Goal: Transaction & Acquisition: Purchase product/service

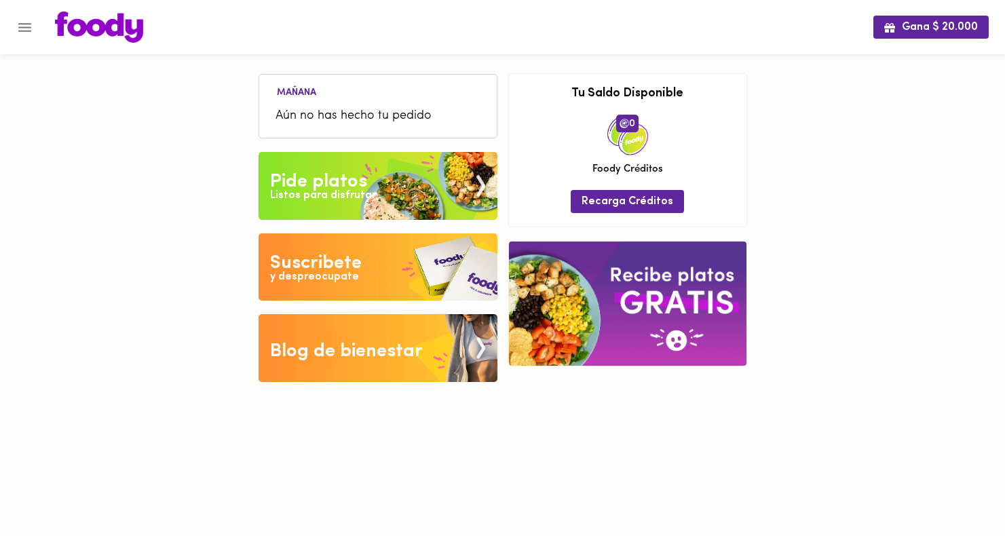
click at [303, 111] on span "Aún no has hecho tu pedido" at bounding box center [378, 116] width 205 height 18
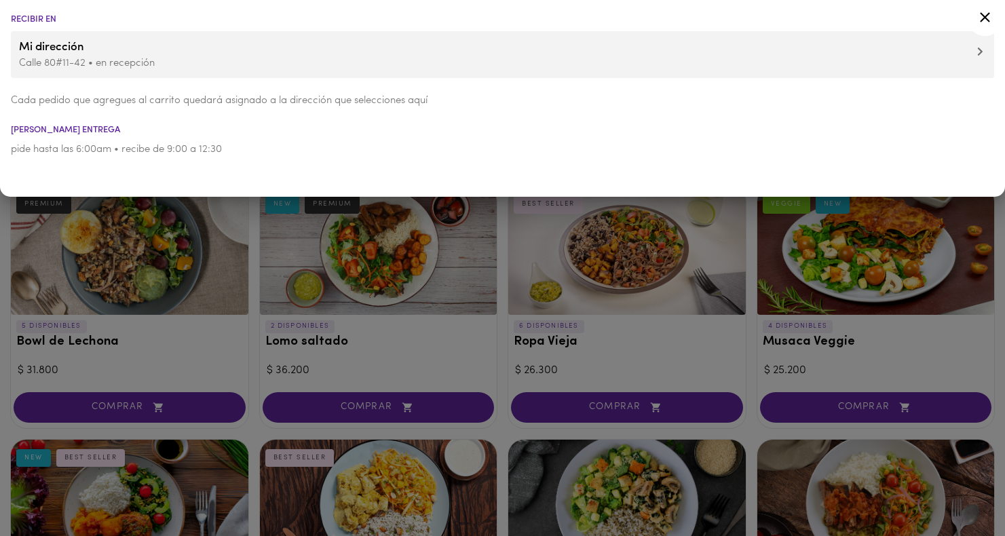
click at [160, 251] on div at bounding box center [502, 268] width 1005 height 536
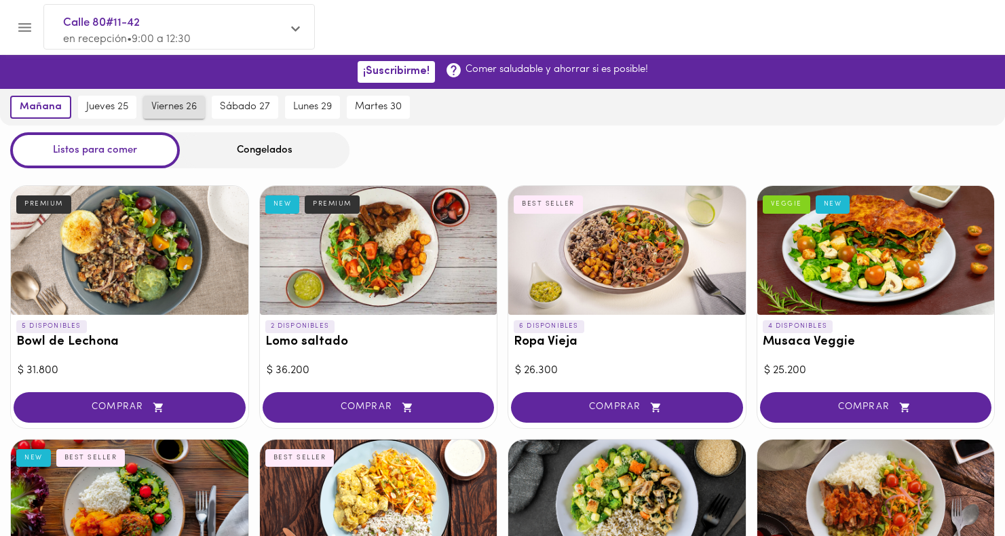
click at [186, 102] on span "viernes 26" at bounding box center [173, 107] width 45 height 12
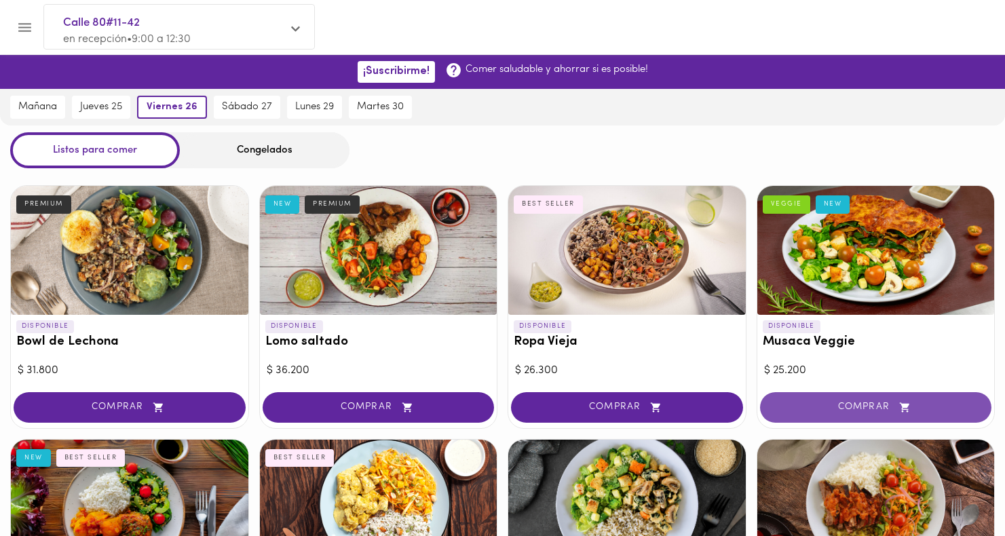
click at [825, 414] on button "COMPRAR" at bounding box center [876, 407] width 232 height 31
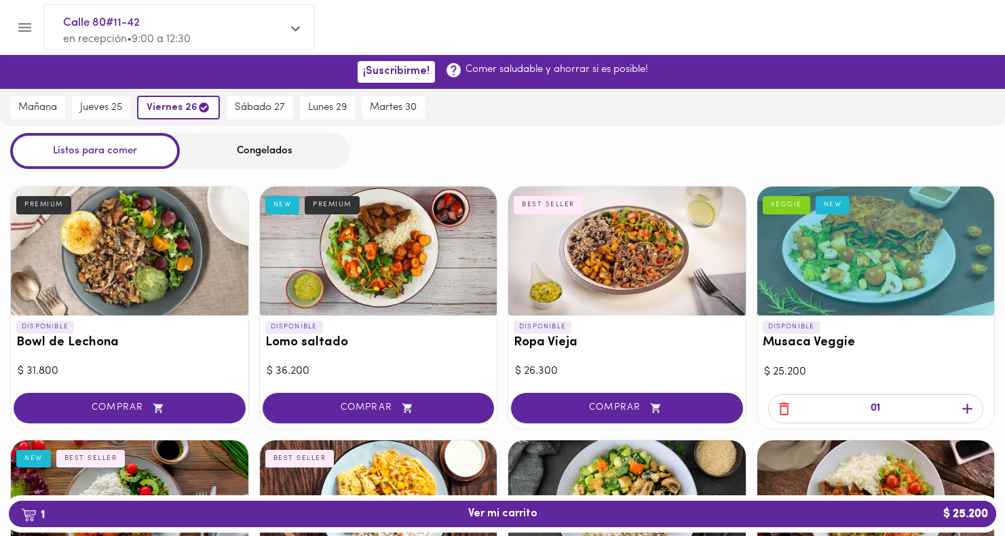
click at [236, 156] on div "Congelados" at bounding box center [265, 151] width 170 height 36
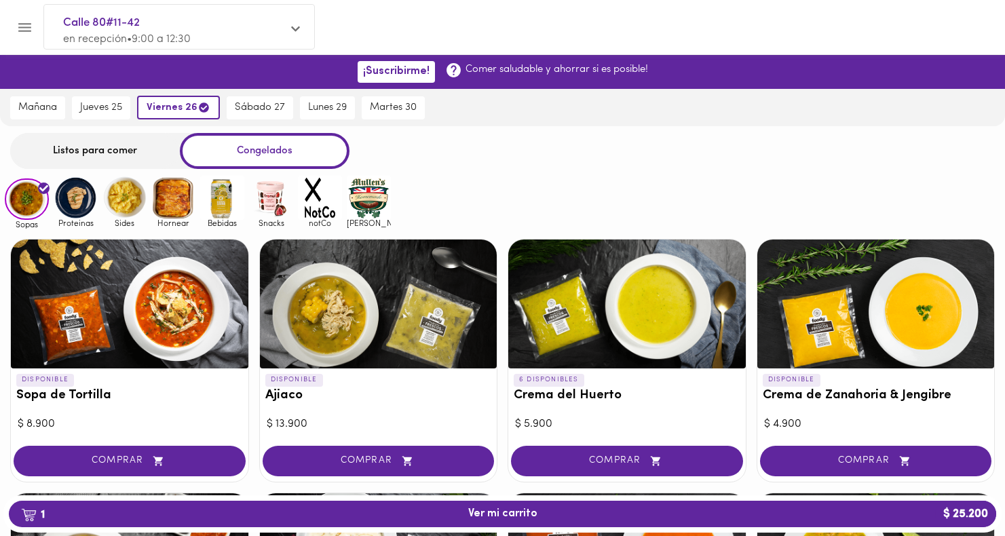
click at [133, 204] on img at bounding box center [124, 198] width 44 height 44
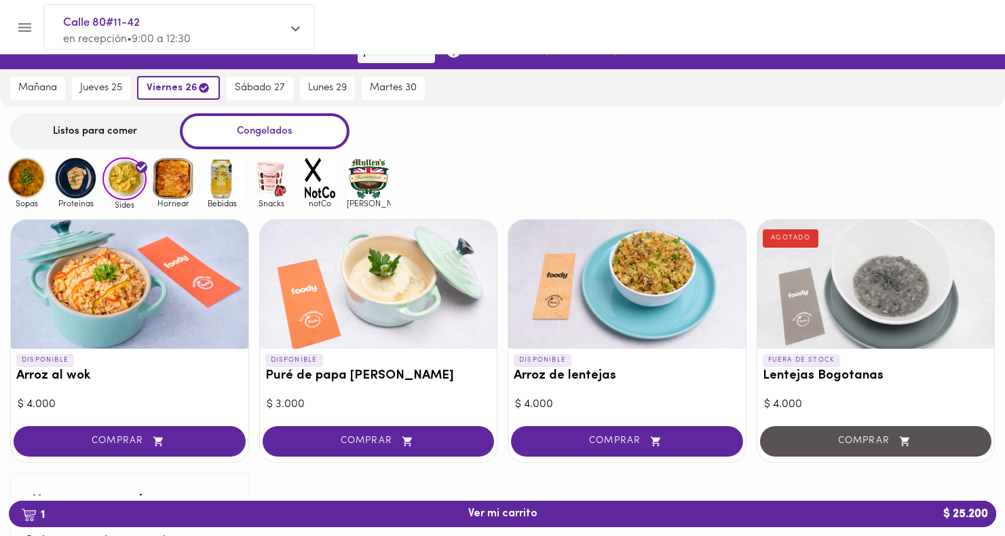
scroll to position [38, 0]
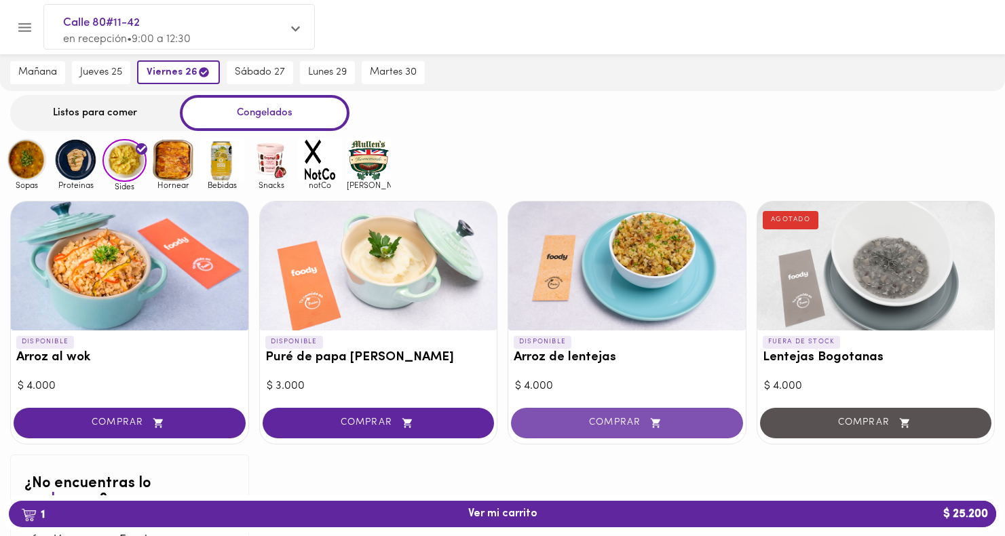
click at [567, 426] on span "COMPRAR" at bounding box center [627, 423] width 198 height 12
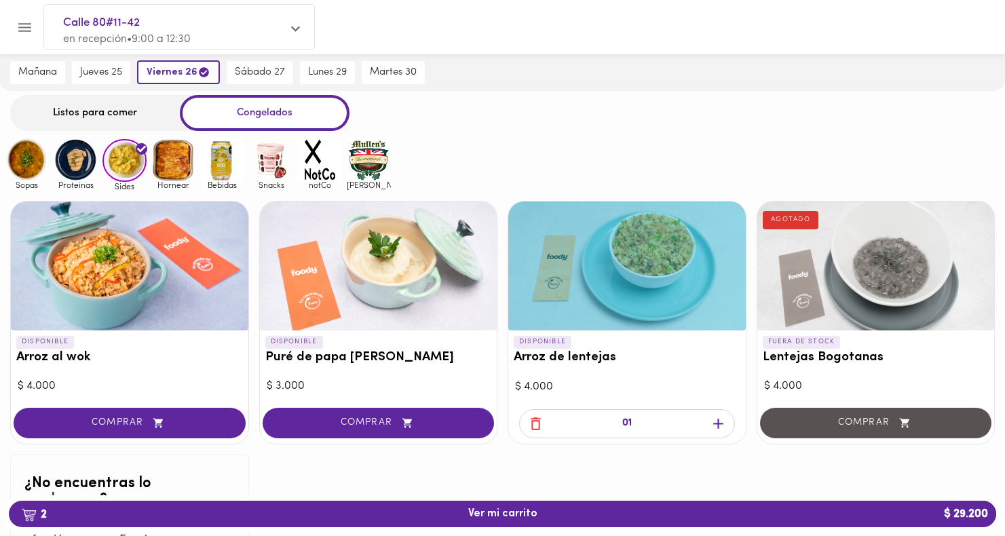
click at [226, 160] on img at bounding box center [222, 160] width 44 height 44
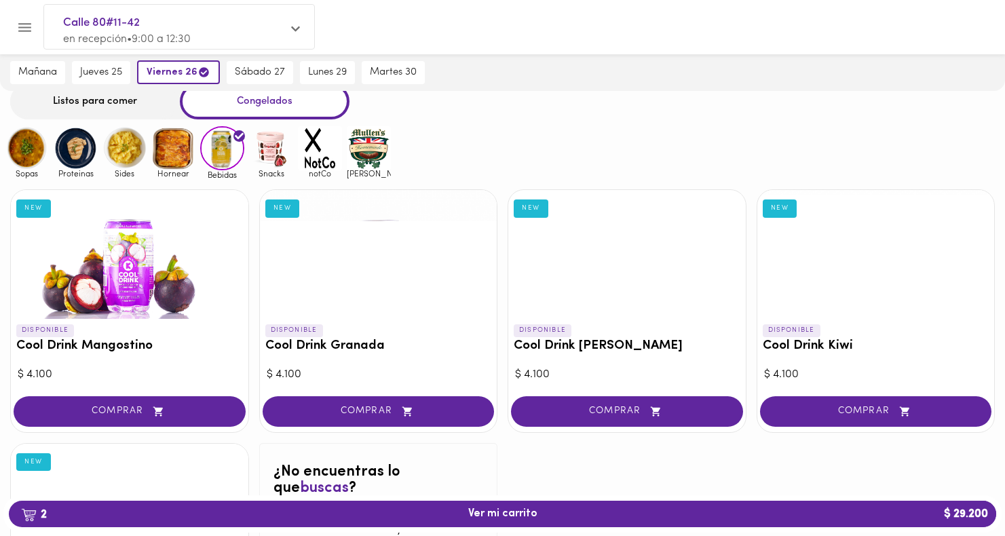
scroll to position [54, 0]
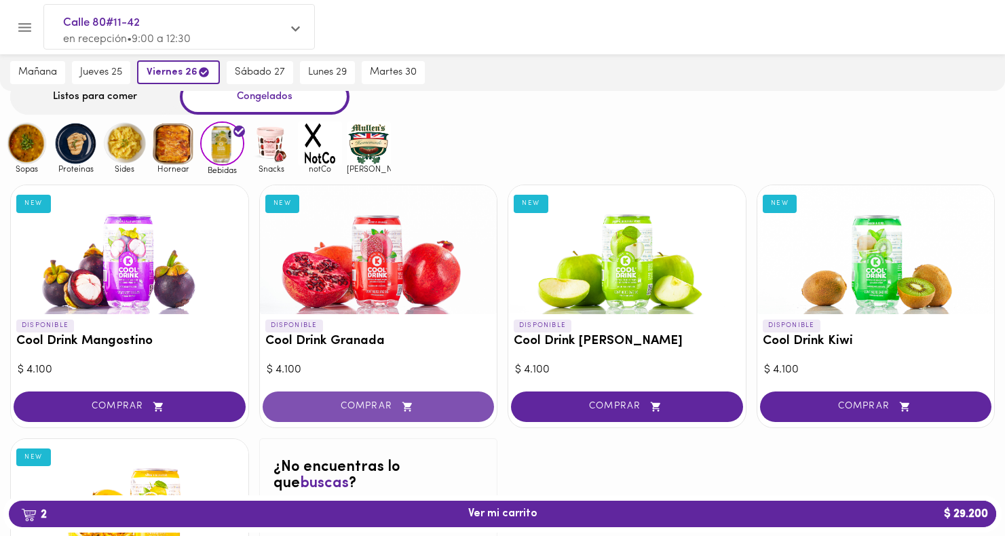
click at [365, 401] on span "COMPRAR" at bounding box center [379, 407] width 198 height 12
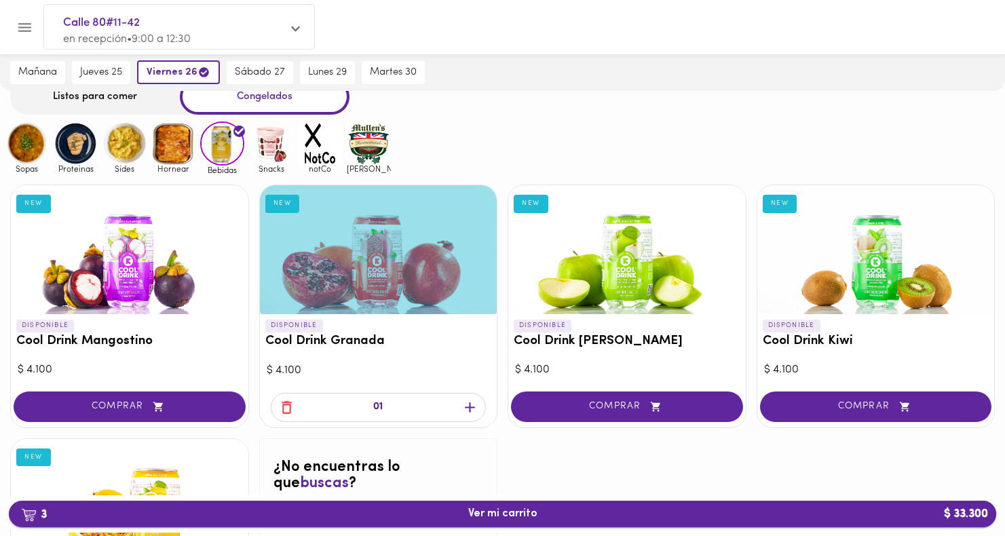
click at [589, 514] on span "3 Ver mi carrito $ 33.300" at bounding box center [503, 514] width 966 height 13
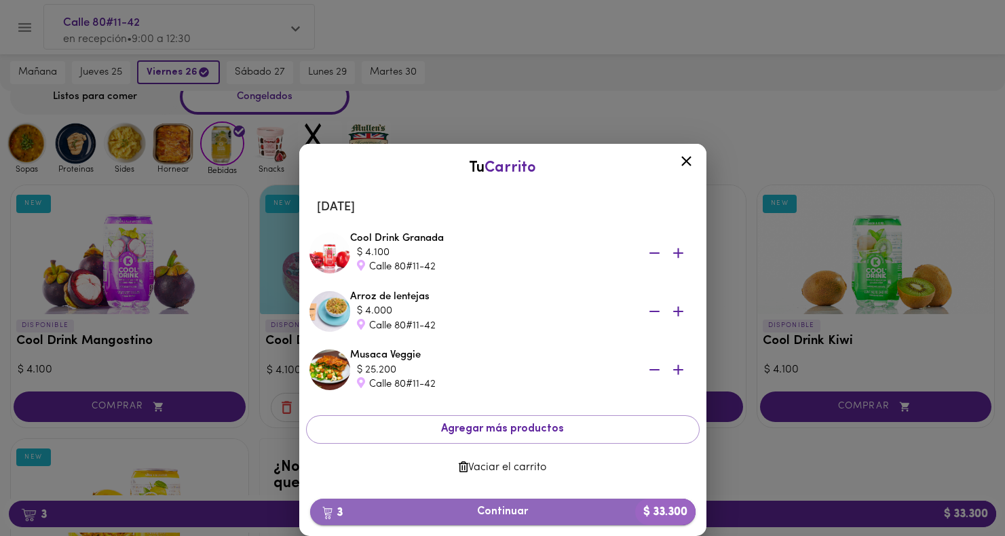
click at [591, 517] on span "3 Continuar $ 33.300" at bounding box center [503, 512] width 364 height 13
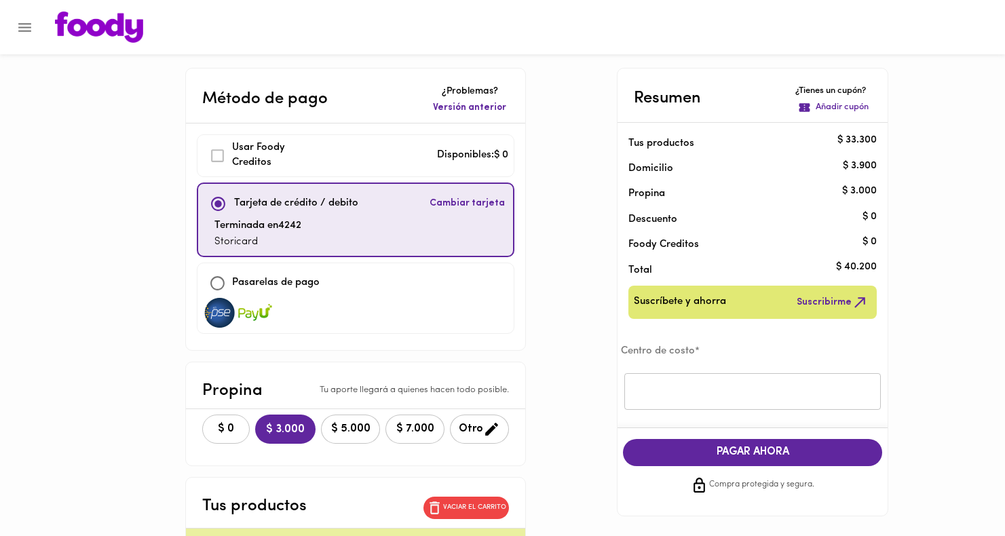
click at [227, 422] on button "$ 0" at bounding box center [226, 429] width 48 height 29
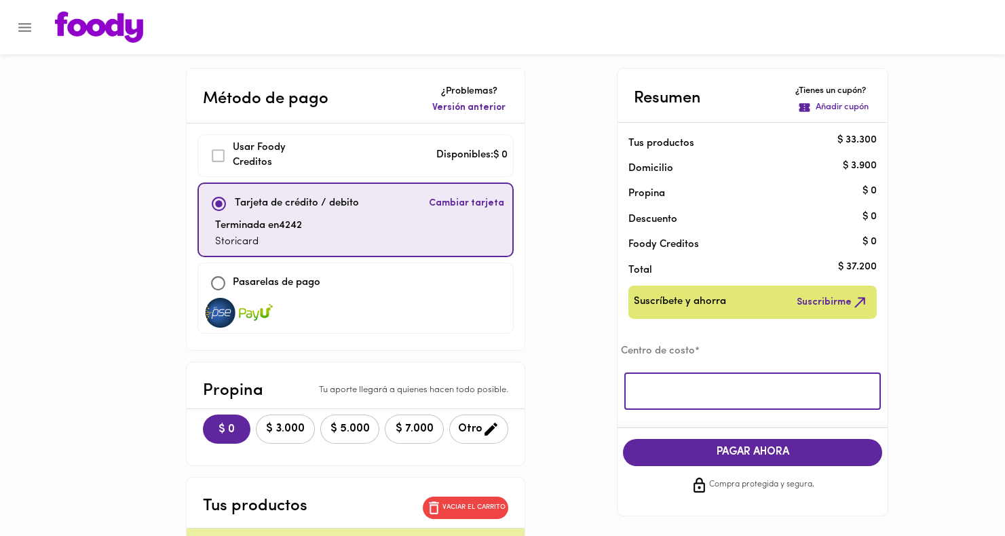
click at [704, 392] on input "text" at bounding box center [752, 391] width 257 height 37
type input "Stori"
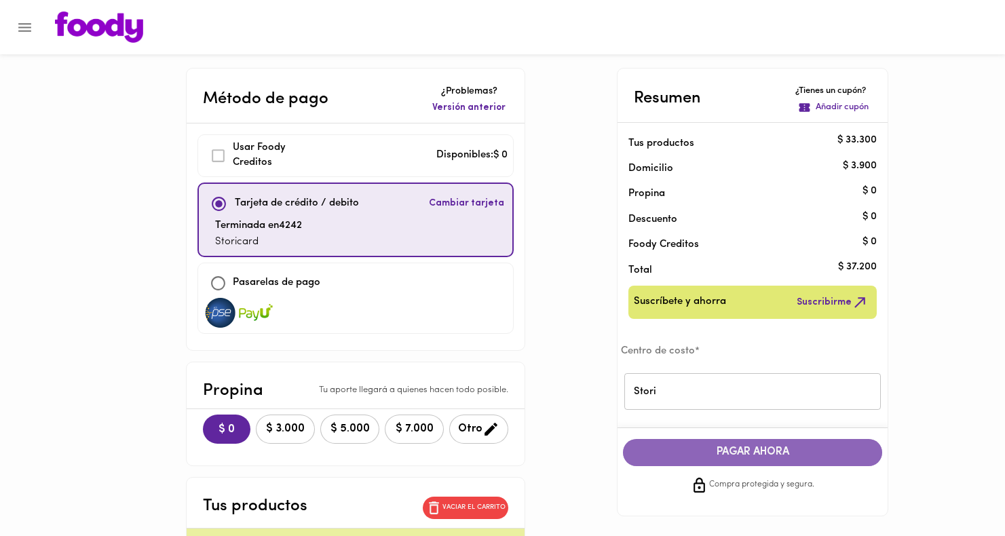
click at [728, 446] on span "PAGAR AHORA" at bounding box center [753, 452] width 232 height 13
